Goal: Task Accomplishment & Management: Manage account settings

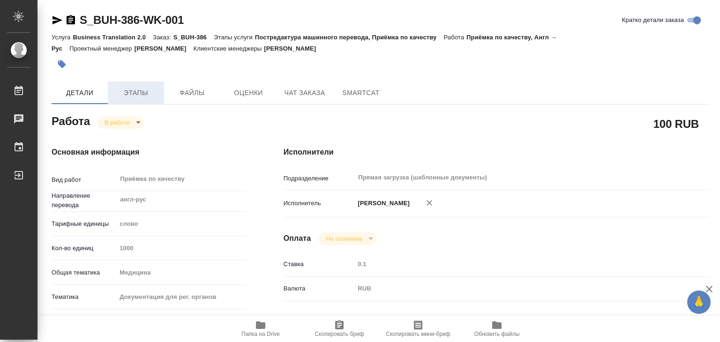
click at [153, 91] on span "Этапы" at bounding box center [135, 93] width 45 height 12
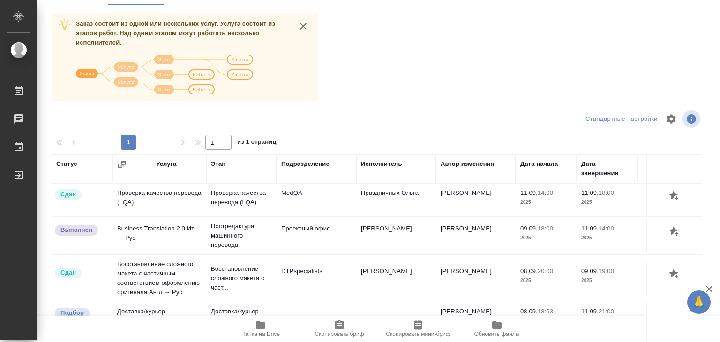
scroll to position [6, 0]
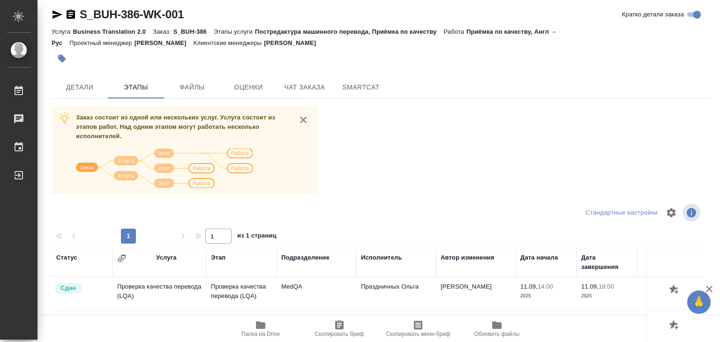
drag, startPoint x: 75, startPoint y: 83, endPoint x: 80, endPoint y: 60, distance: 23.1
click at [75, 83] on span "Детали" at bounding box center [79, 88] width 45 height 12
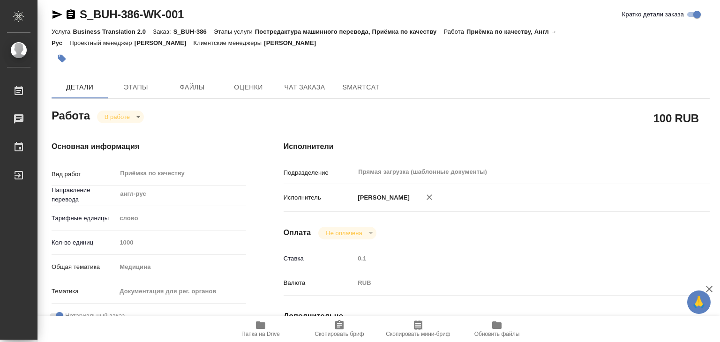
type textarea "x"
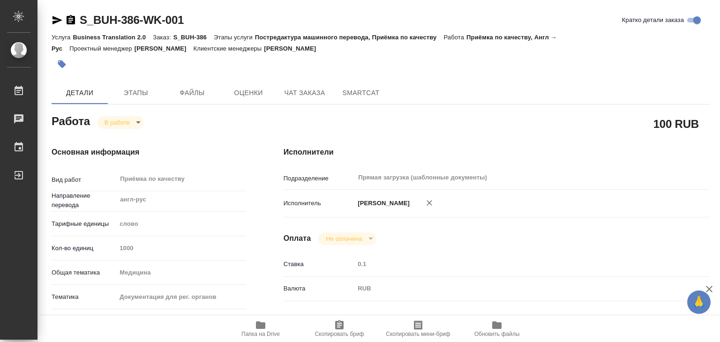
click at [64, 69] on button "button" at bounding box center [62, 64] width 21 height 21
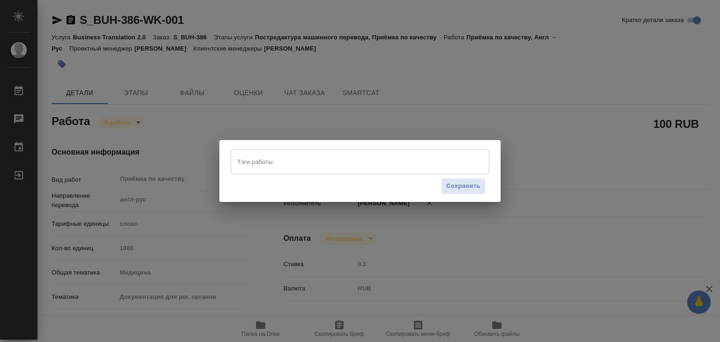
click at [281, 160] on input "Тэги работы" at bounding box center [351, 162] width 233 height 16
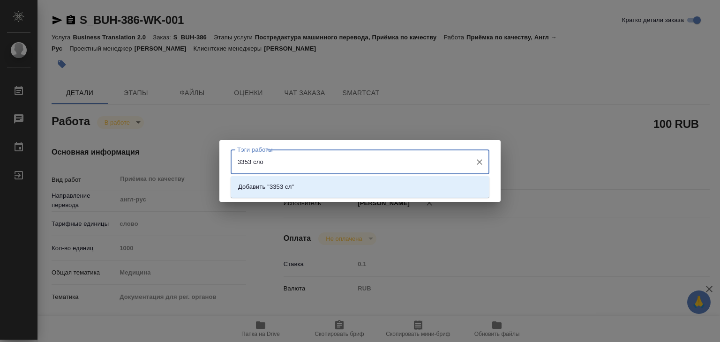
type input "3353 слов"
click at [346, 191] on li "Добавить "3353 слов"" at bounding box center [360, 187] width 259 height 17
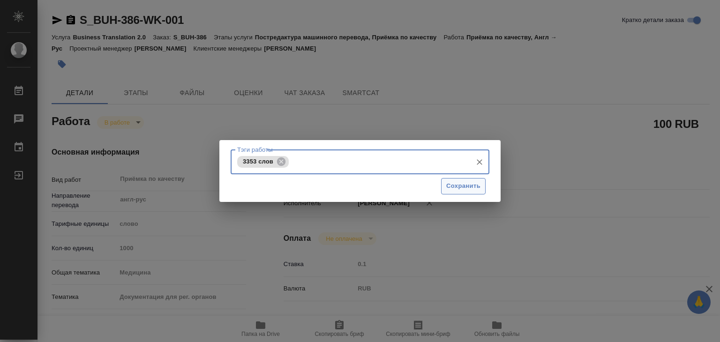
click at [462, 181] on button "Сохранить" at bounding box center [463, 186] width 45 height 16
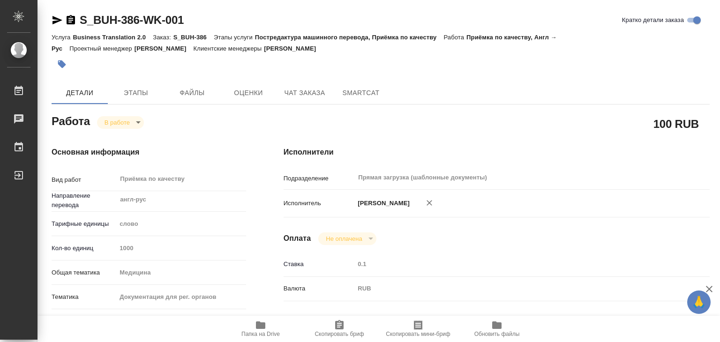
type input "inProgress"
type textarea "Приёмка по качеству"
type textarea "x"
type input "англ-рус"
type input "5a8b1489cc6b4906c91bfd90"
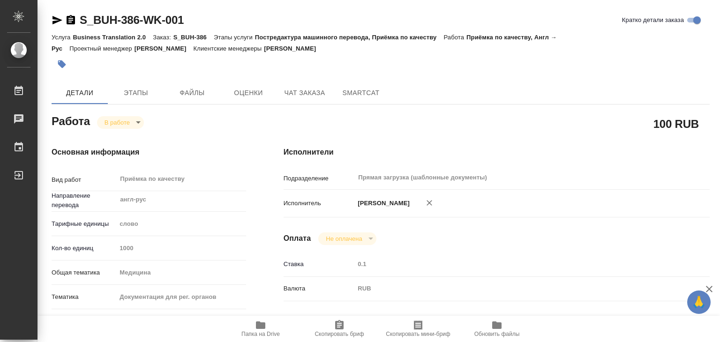
type input "1000"
type input "med"
type input "5f647205b73bc97568ca66c6"
checkbox input "true"
type input "11.09.2025 19:00"
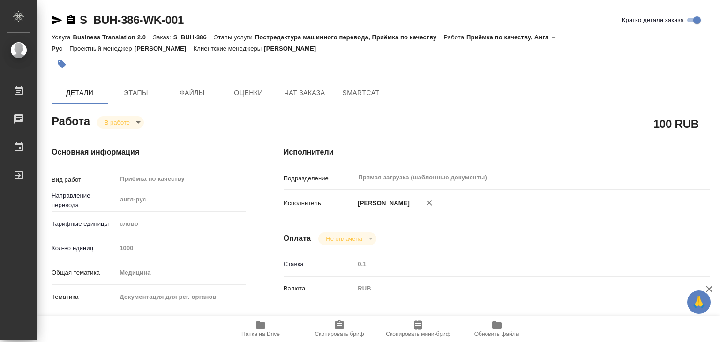
type input "11.09.2025 19:05"
type input "[DATE] 21:00"
type input "Прямая загрузка (шаблонные документы)"
type input "notPayed"
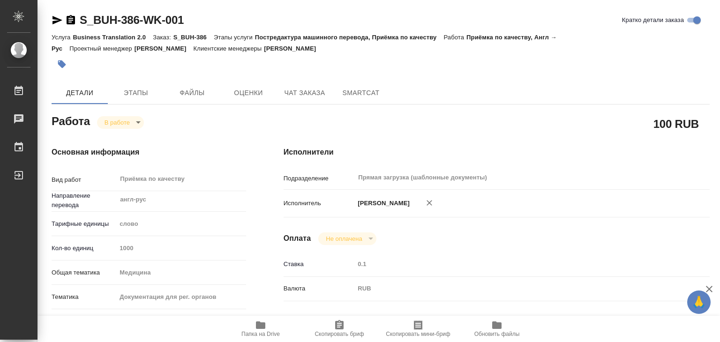
type input "0.1"
type input "RUB"
type input "[PERSON_NAME]"
type textarea "под НЗП файлы - ISO 13485_Procemsa - Certificato MDR 00016 rev 1_Procemsa https…"
type textarea "x"
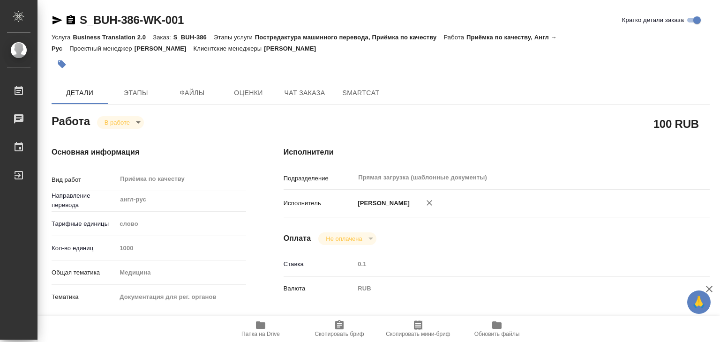
type textarea "/Clients/Bausch Health /Orders/S_BUH-386/Corrected/S_BUH-386-WK-001"
type textarea "x"
type input "S_BUH-386"
type input "Business Translation 2.0"
type input "Постредактура машинного перевода, Приёмка по качеству"
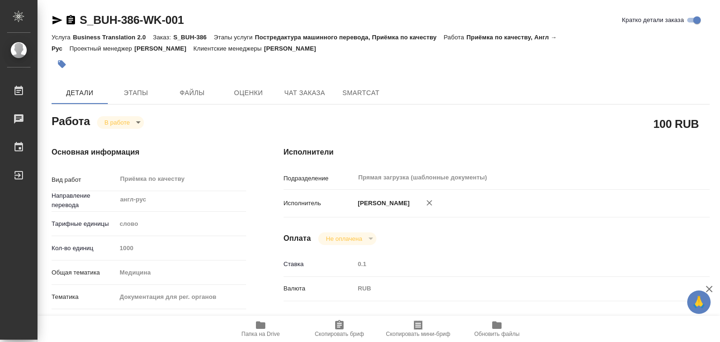
type input "Никифорова Валерия"
type input "Заборова Александра"
type input "/Clients/Bausch Health /Orders/S_BUH-386"
type textarea "x"
type textarea "англ-рус, итал дубль убираем под НЗП файлы - ISO 13485_Procemsa - Certificato M…"
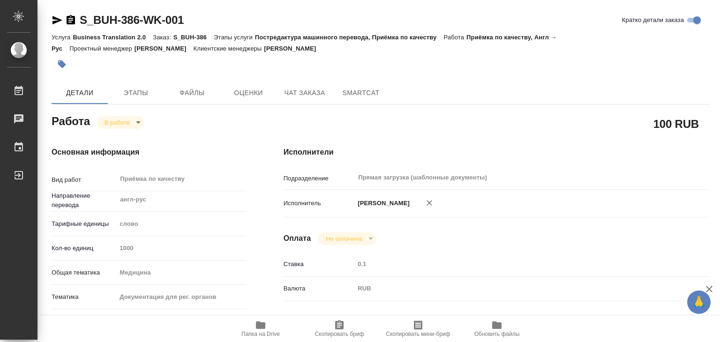
type textarea "x"
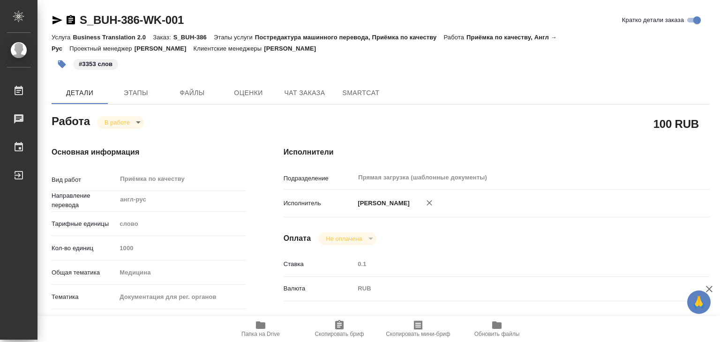
type textarea "x"
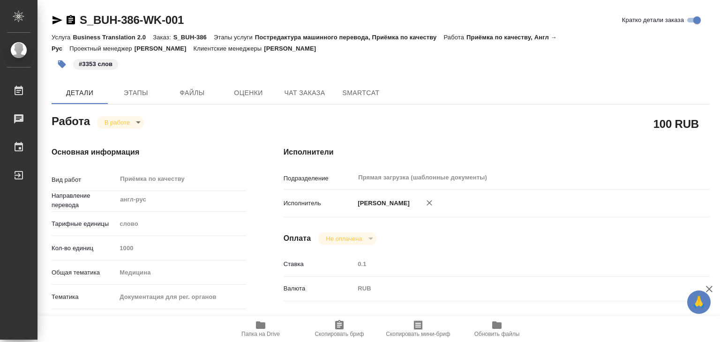
type textarea "x"
click at [122, 124] on body "🙏 .cls-1 fill:#fff; AWATERA Alilekova Valeriya Работы 0 Чаты График Выйти S_BUH…" at bounding box center [360, 171] width 720 height 342
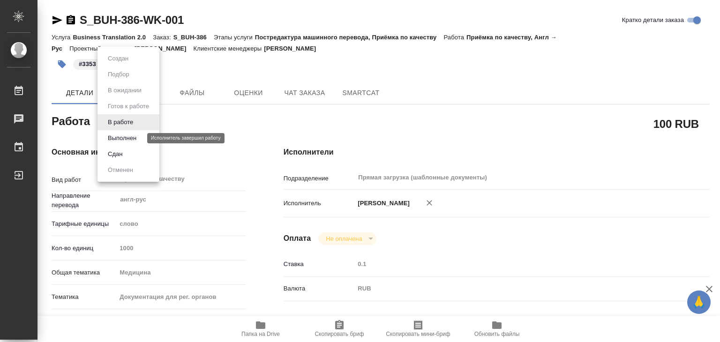
type textarea "x"
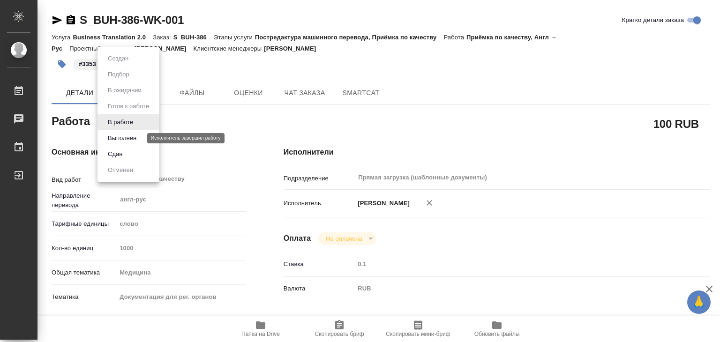
click at [130, 139] on button "Выполнен" at bounding box center [122, 138] width 34 height 10
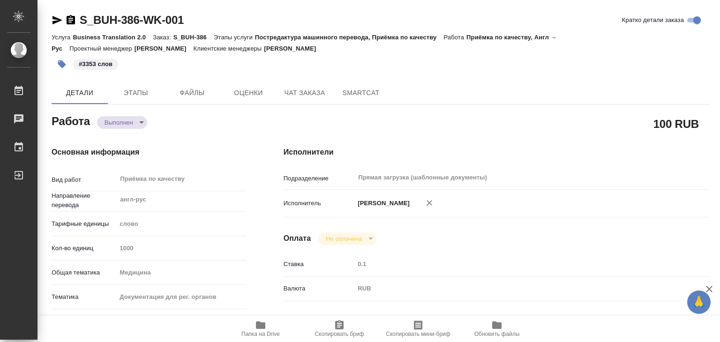
type textarea "x"
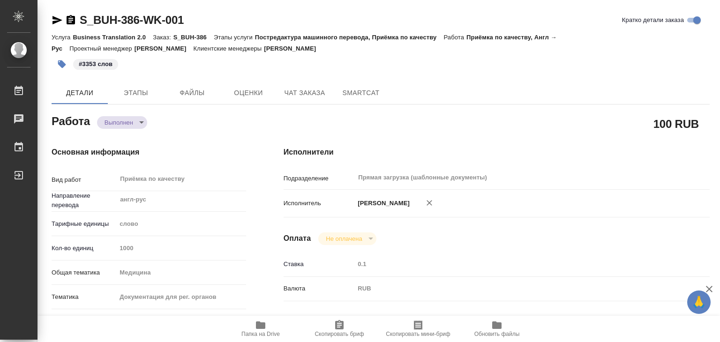
type textarea "x"
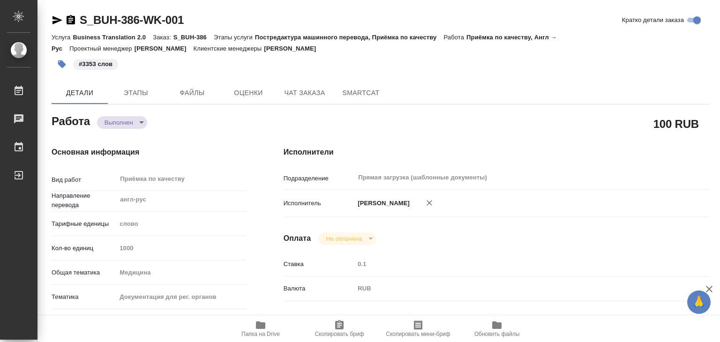
type textarea "x"
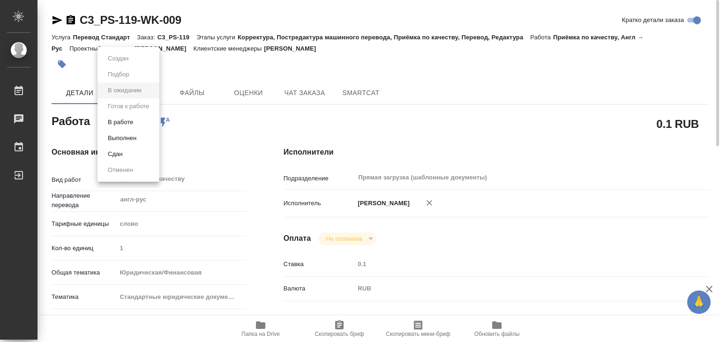
click at [115, 120] on body "🙏 .cls-1 fill:#fff; AWATERA Alilekova [PERSON_NAME] Работы 0 Чаты График Выйти …" at bounding box center [360, 171] width 720 height 342
click at [131, 124] on button "В работе" at bounding box center [120, 122] width 31 height 10
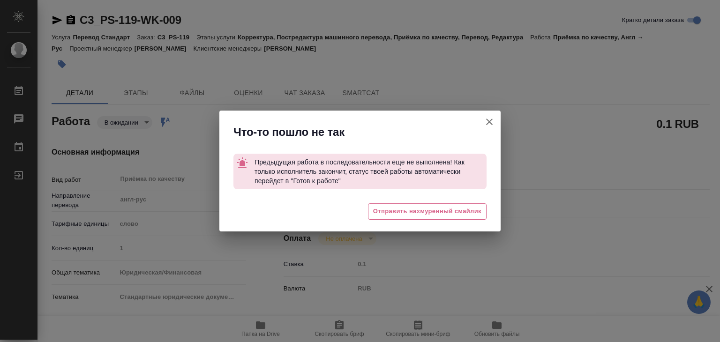
type textarea "x"
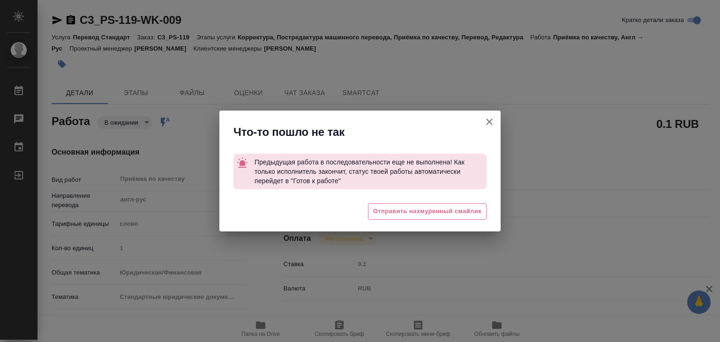
type textarea "x"
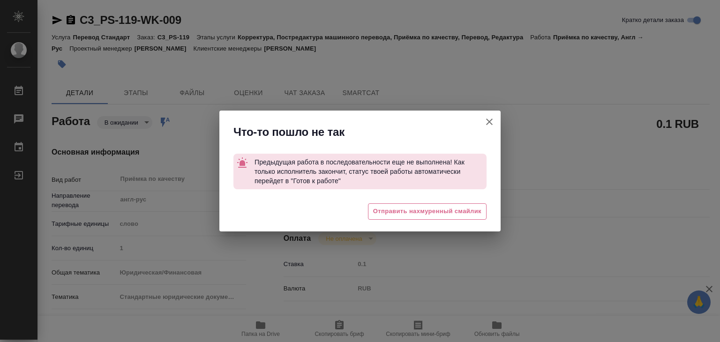
type textarea "x"
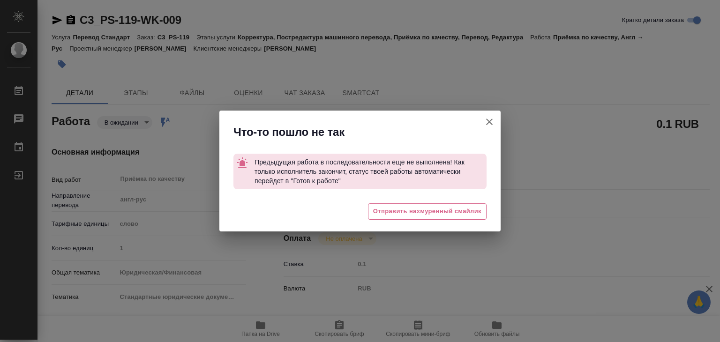
type textarea "x"
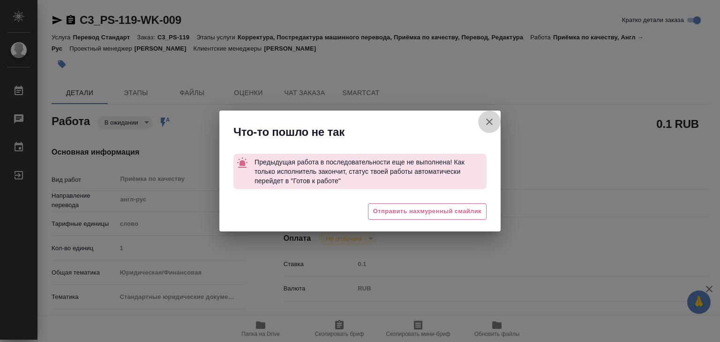
click at [489, 126] on icon "button" at bounding box center [489, 121] width 11 height 11
type textarea "x"
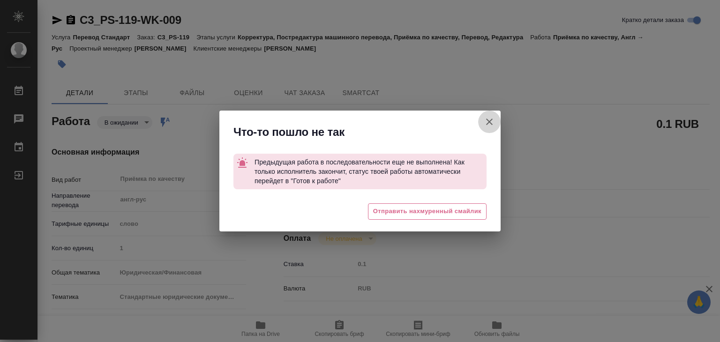
type textarea "x"
